Goal: Feedback & Contribution: Submit feedback/report problem

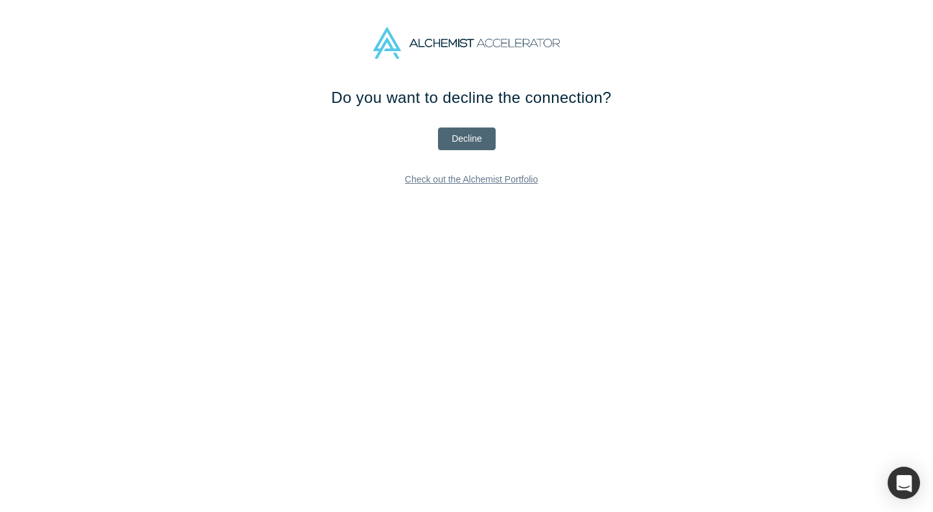
click at [462, 139] on button "Decline" at bounding box center [467, 139] width 58 height 23
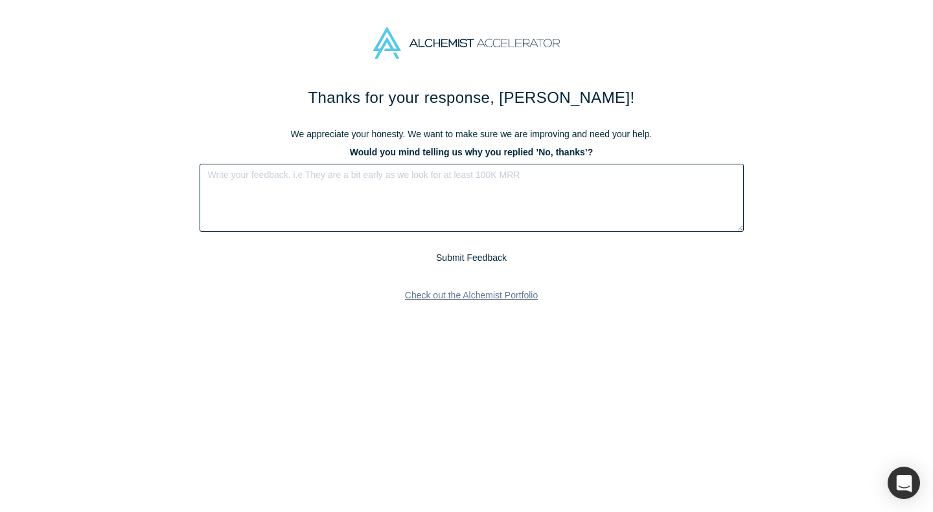
click at [227, 174] on textarea at bounding box center [471, 198] width 544 height 68
drag, startPoint x: 241, startPoint y: 179, endPoint x: 219, endPoint y: 172, distance: 23.0
click at [219, 172] on textarea at bounding box center [471, 198] width 544 height 68
type textarea "W"
paste textarea "I've struggled finding a fit with similar AI-software-for-enterprise companies …"
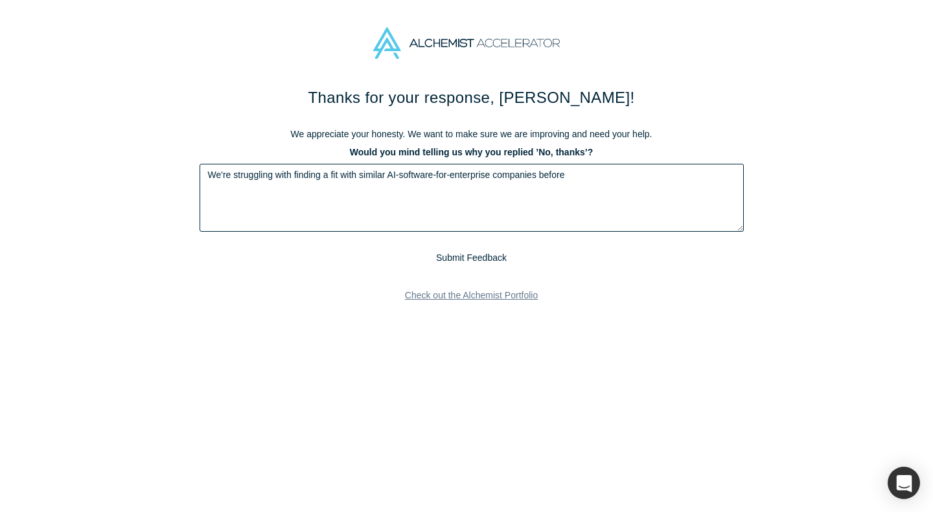
click at [275, 181] on textarea "We're struggling with finding a fit with similar AI-software-for-enterprise com…" at bounding box center [471, 198] width 544 height 68
paste textarea "experience with semiconductor processing"
click at [215, 176] on textarea "We're struggling with finding a fit with this kind of AI-software-for-enterpris…" at bounding box center [471, 198] width 544 height 68
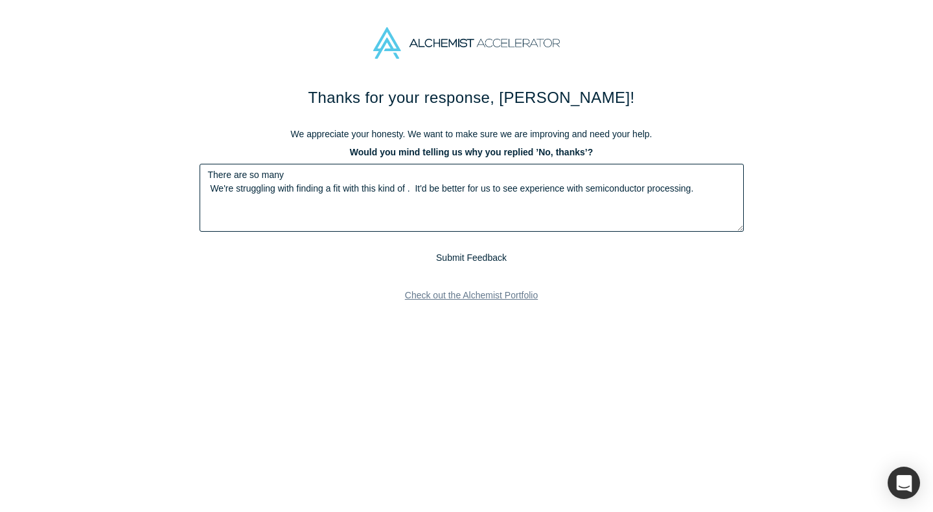
paste textarea "AI-software-for-enterprise"
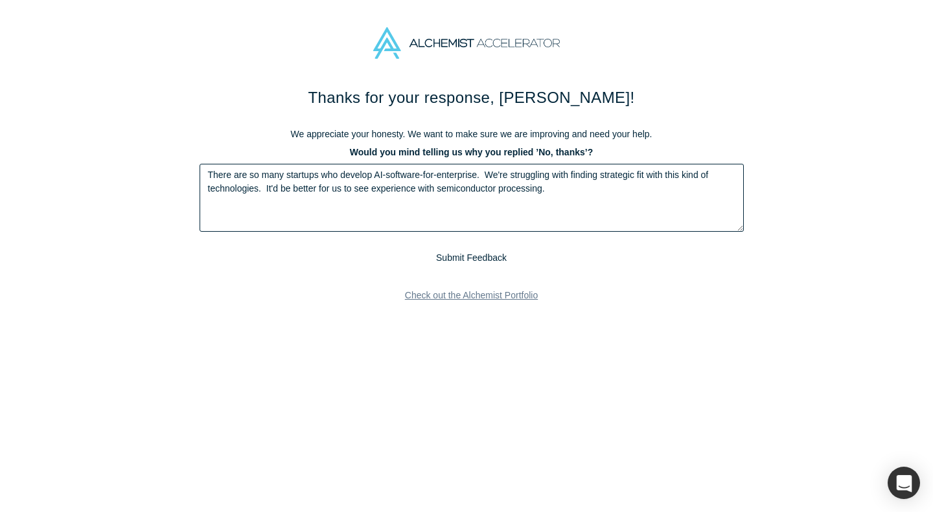
click at [267, 189] on textarea "There are so many startups who develop AI-software-for-enterprise. We're strugg…" at bounding box center [471, 198] width 544 height 68
drag, startPoint x: 471, startPoint y: 258, endPoint x: 286, endPoint y: 273, distance: 185.9
click at [308, 270] on div "Thanks for your response, [PERSON_NAME]! We appreciate your honesty. We want to…" at bounding box center [471, 205] width 544 height 239
click at [277, 188] on textarea "There are so many startups who develop AI-software-for-enterprise. We're strugg…" at bounding box center [471, 198] width 544 height 68
drag, startPoint x: 350, startPoint y: 177, endPoint x: 394, endPoint y: 185, distance: 44.7
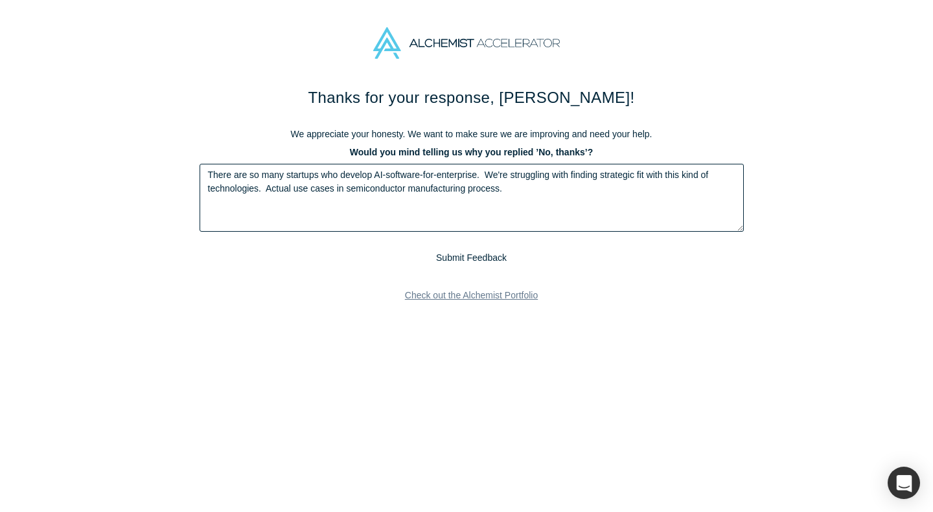
click at [350, 177] on textarea "There are so many startups who develop AI-software-for-enterprise. We're strugg…" at bounding box center [471, 198] width 544 height 68
click at [506, 186] on textarea "There are so many startups who develop AI-software-for-enterprise. We're strugg…" at bounding box center [471, 198] width 544 height 68
type textarea "There are so many startups who develop AI-software-for-enterprise. We're strugg…"
click at [477, 258] on button "Submit Feedback" at bounding box center [471, 258] width 80 height 16
